Goal: Transaction & Acquisition: Purchase product/service

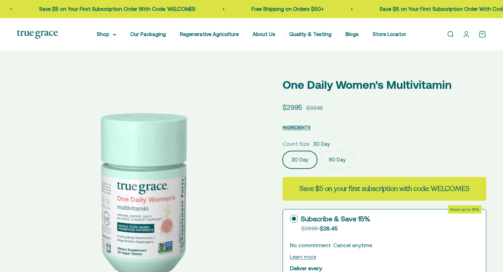
select select "3"
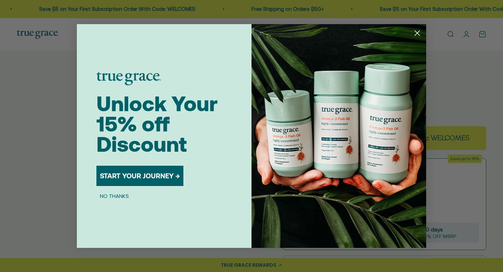
scroll to position [61, 0]
click at [415, 33] on circle "Close dialog" at bounding box center [417, 33] width 12 height 12
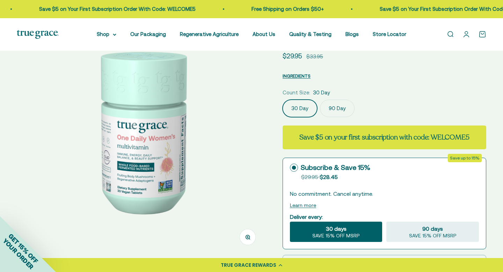
click at [214, 141] on img at bounding box center [141, 130] width 249 height 249
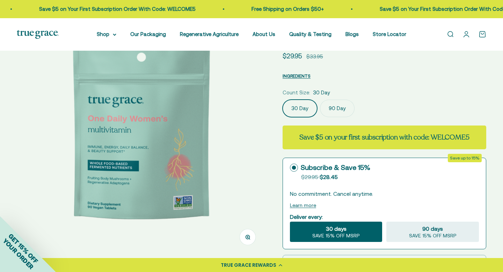
click at [206, 145] on img at bounding box center [141, 130] width 249 height 249
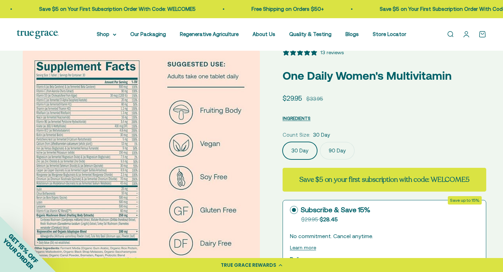
scroll to position [20, 0]
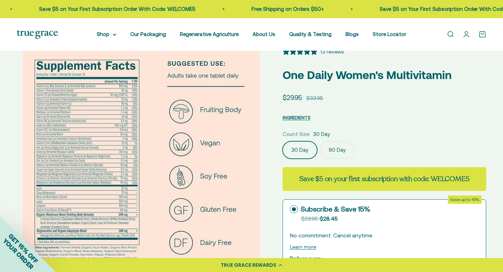
click at [260, 165] on div at bounding box center [141, 166] width 249 height 237
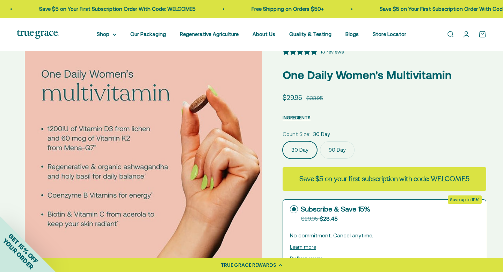
scroll to position [0, 772]
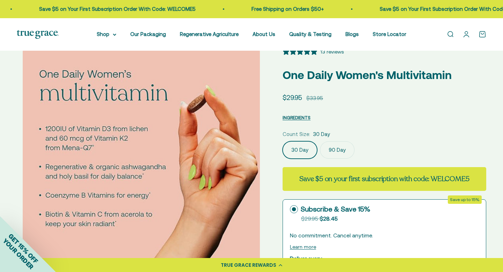
click at [260, 166] on div at bounding box center [141, 166] width 249 height 237
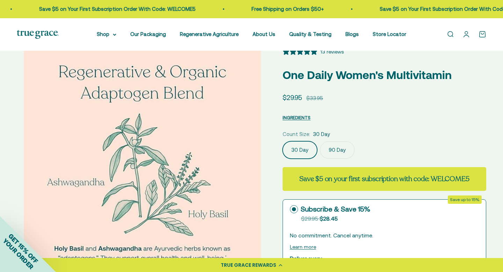
scroll to position [0, 1029]
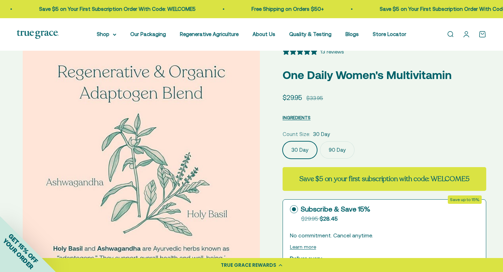
click at [260, 166] on div at bounding box center [141, 166] width 249 height 237
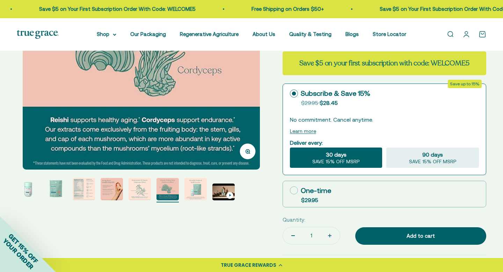
scroll to position [0, 0]
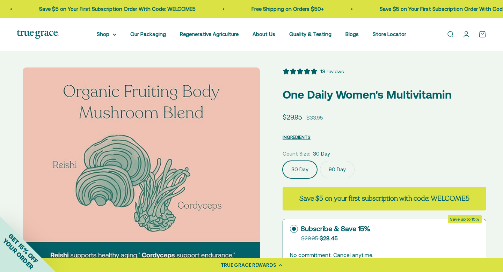
click at [253, 174] on img at bounding box center [141, 185] width 237 height 237
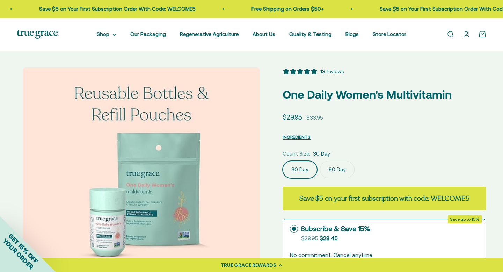
click at [253, 172] on img at bounding box center [141, 185] width 237 height 237
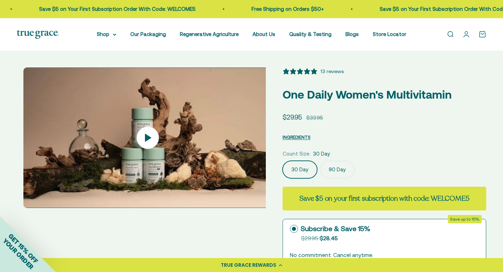
scroll to position [0, 1801]
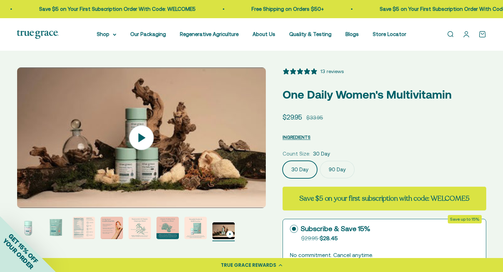
click at [144, 141] on icon at bounding box center [141, 137] width 24 height 24
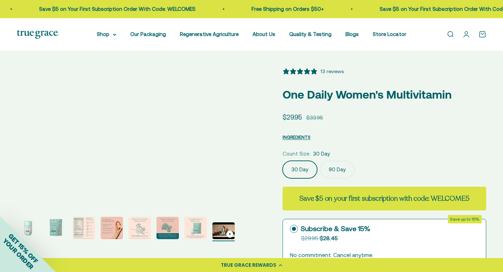
click at [274, 129] on div "Zoom Go to item 1 Go to item 2 Go to item 3 Go to item 4 Go to item 5 Go to ite…" at bounding box center [251, 255] width 469 height 377
click at [86, 228] on img "Go to item 3" at bounding box center [84, 228] width 22 height 22
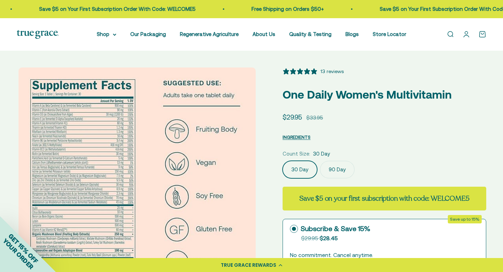
scroll to position [0, 515]
